Goal: Find specific page/section: Find specific page/section

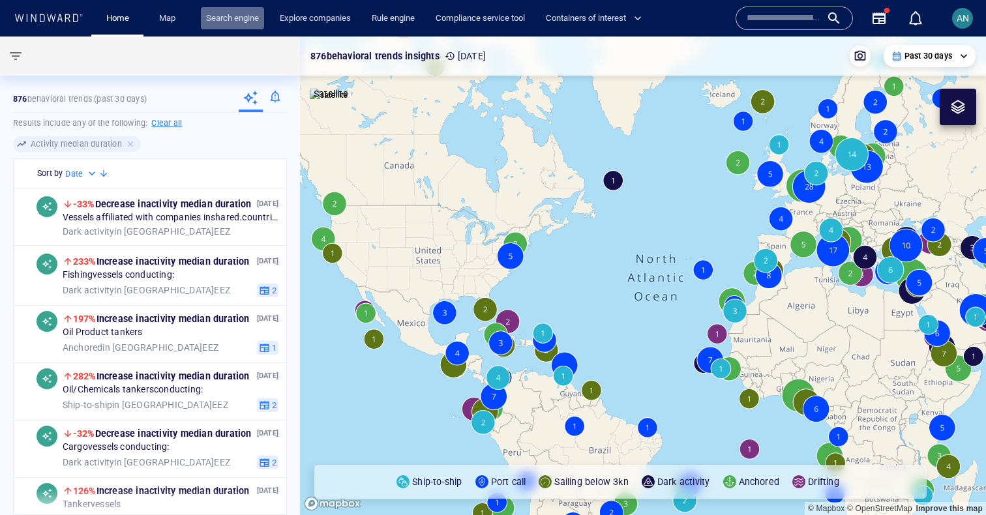
click at [212, 18] on link "Search engine" at bounding box center [232, 18] width 63 height 23
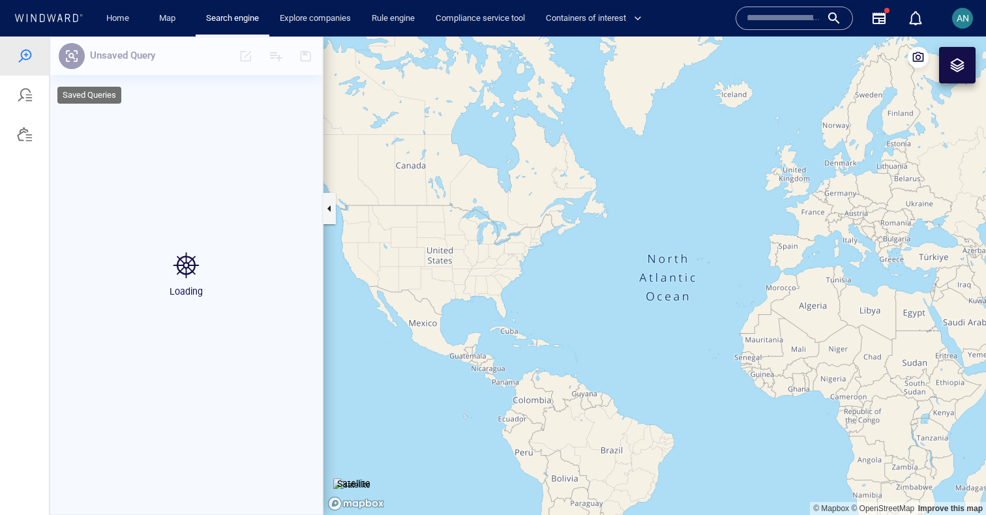
click at [22, 91] on div at bounding box center [25, 95] width 16 height 16
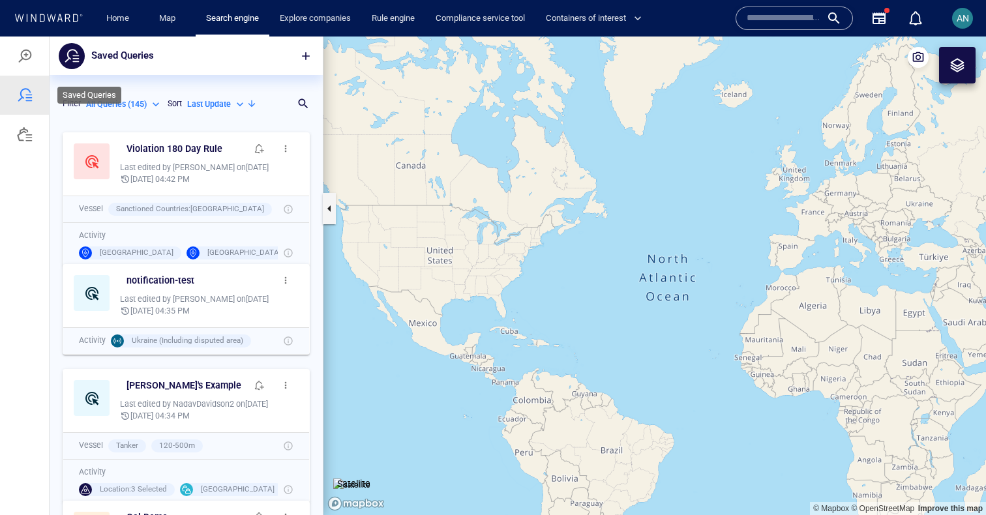
scroll to position [389, 273]
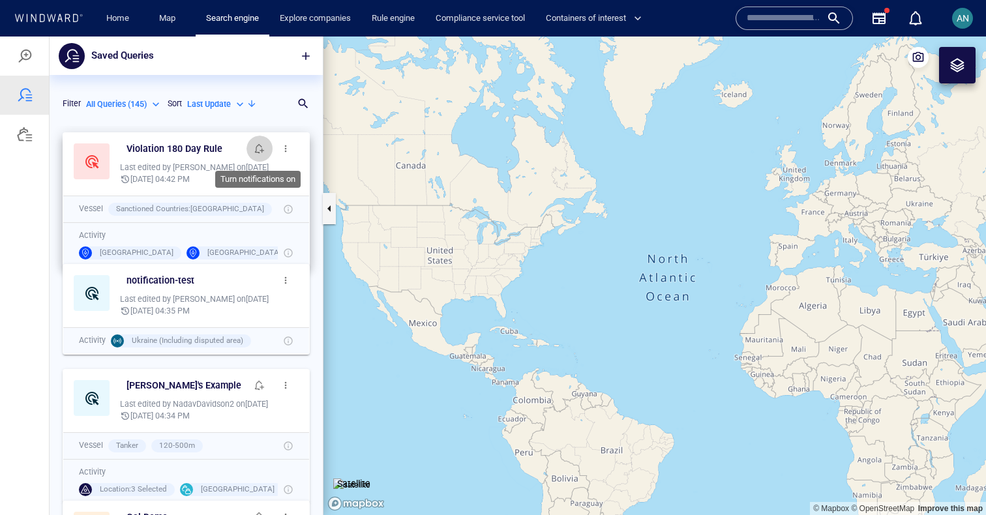
click at [254, 151] on span "button" at bounding box center [259, 149] width 10 height 10
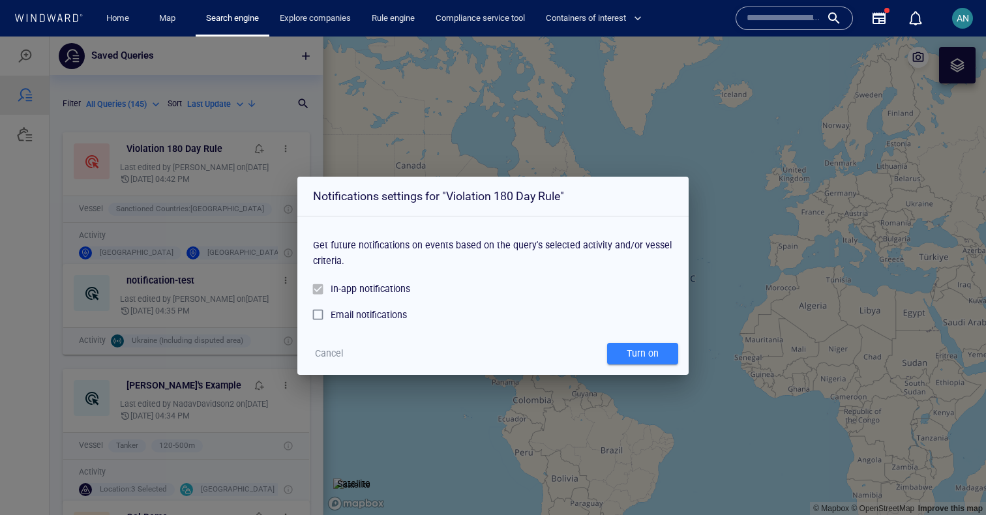
click at [320, 296] on div at bounding box center [322, 289] width 18 height 25
click at [320, 293] on div at bounding box center [322, 289] width 18 height 25
click at [312, 290] on div "Get future notifications on events based on the query's selected activity and/o…" at bounding box center [492, 275] width 391 height 116
click at [957, 18] on span "AN" at bounding box center [963, 18] width 12 height 10
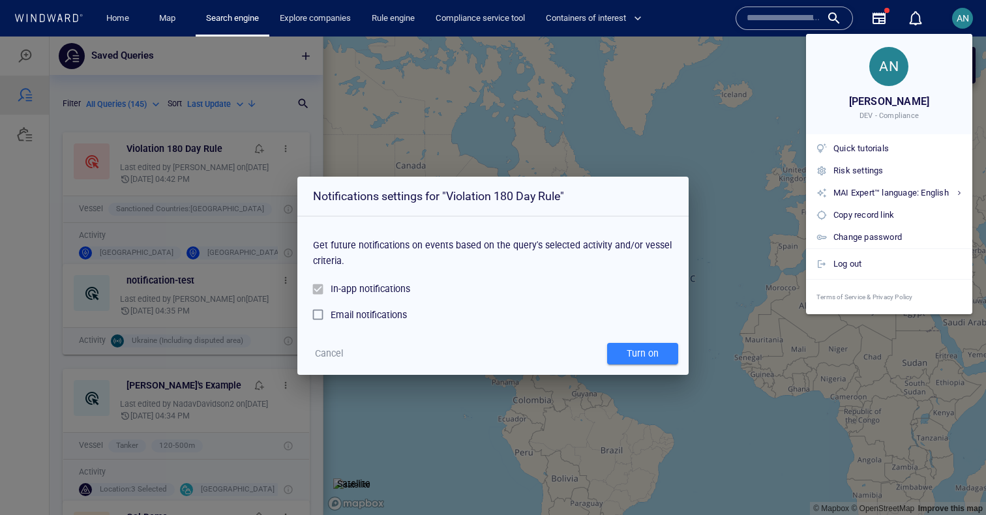
click at [894, 119] on span "DEV - Compliance" at bounding box center [889, 116] width 59 height 10
click at [859, 269] on div "Log out" at bounding box center [898, 264] width 129 height 14
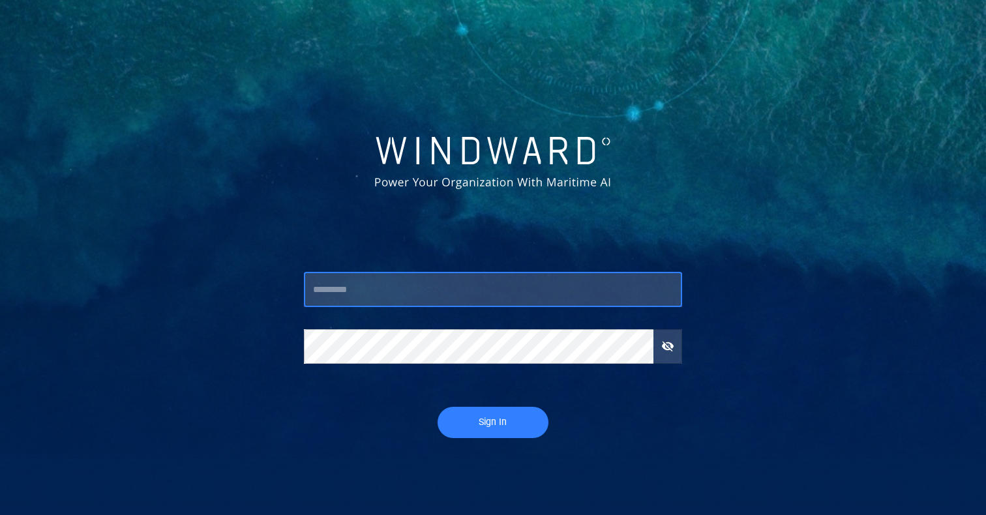
click at [478, 289] on input "text" at bounding box center [493, 290] width 379 height 35
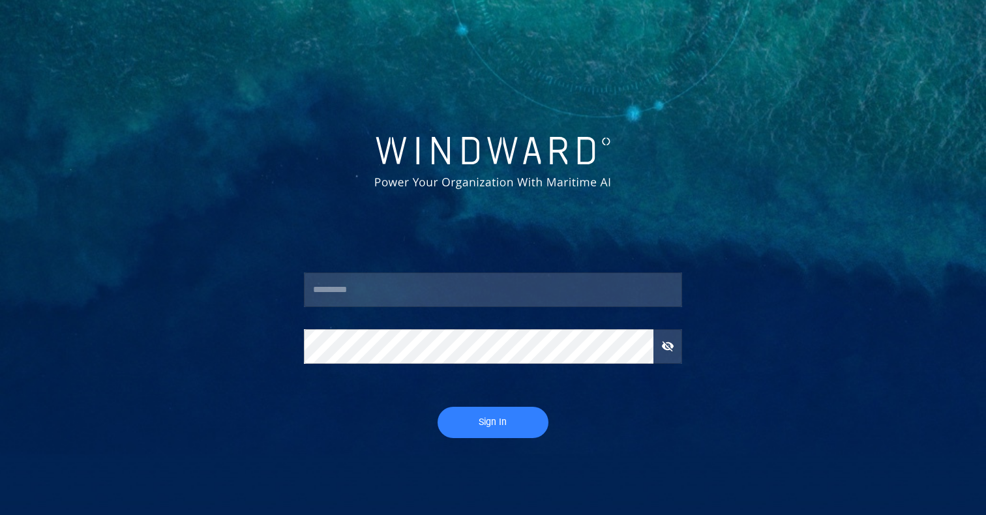
type input "******"
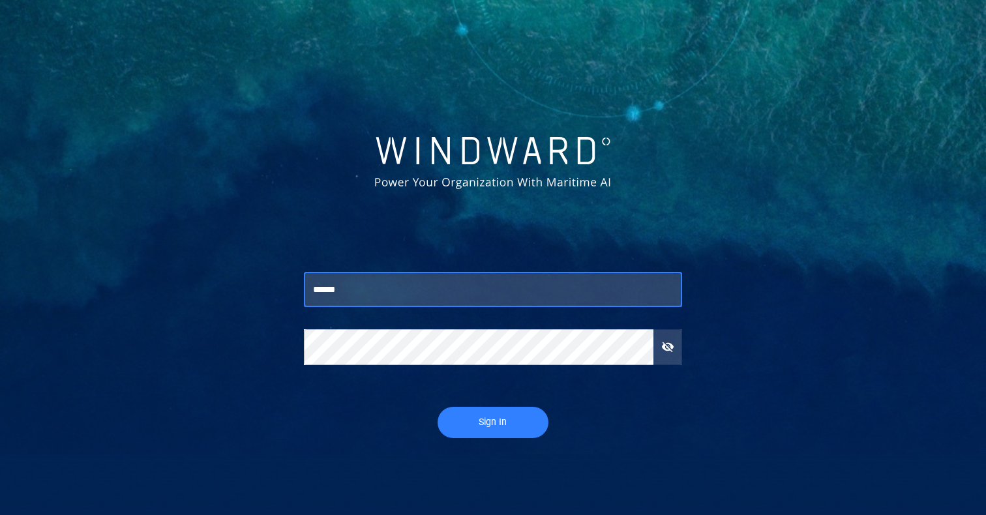
click at [466, 421] on span "Sign In" at bounding box center [493, 422] width 85 height 16
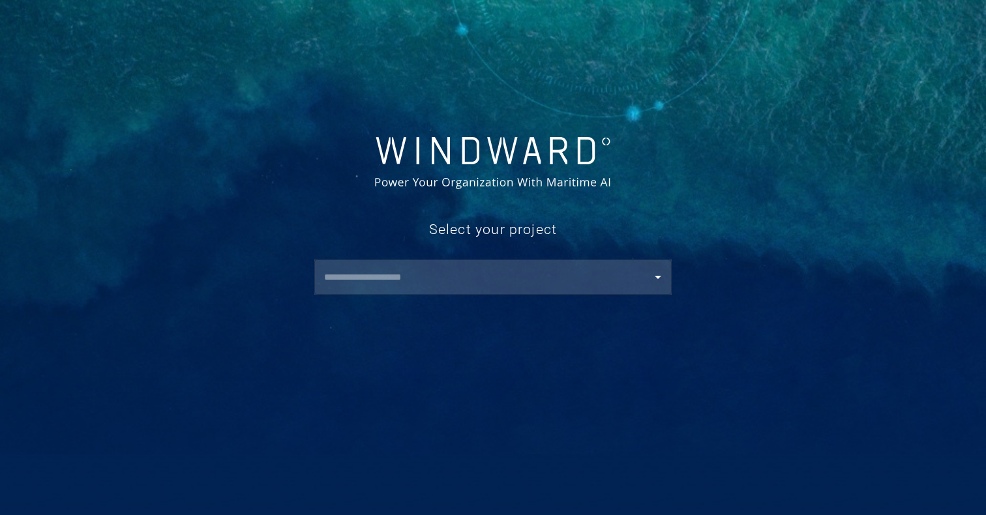
click at [455, 273] on input "text" at bounding box center [496, 277] width 352 height 23
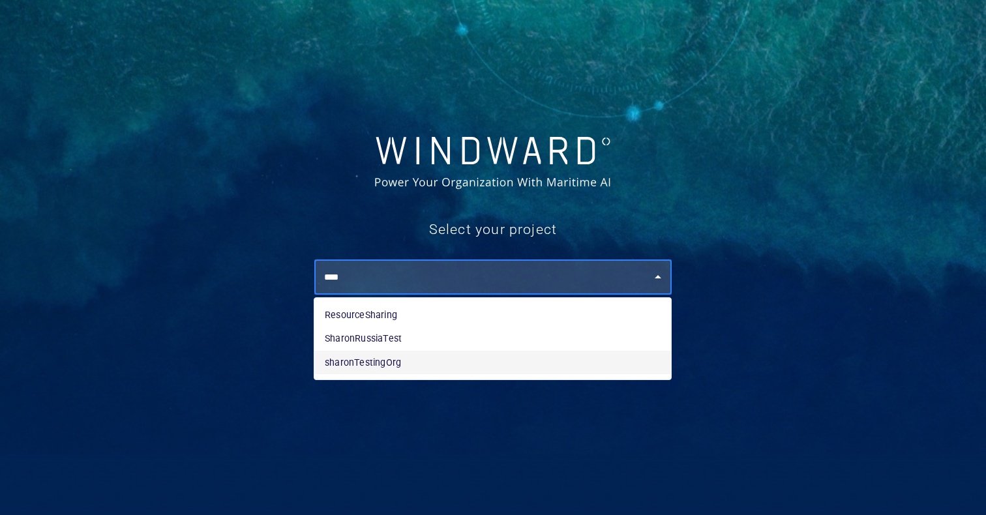
click at [418, 369] on li "sharonTestingOrg" at bounding box center [492, 362] width 357 height 23
type input "**********"
